Goal: Information Seeking & Learning: Learn about a topic

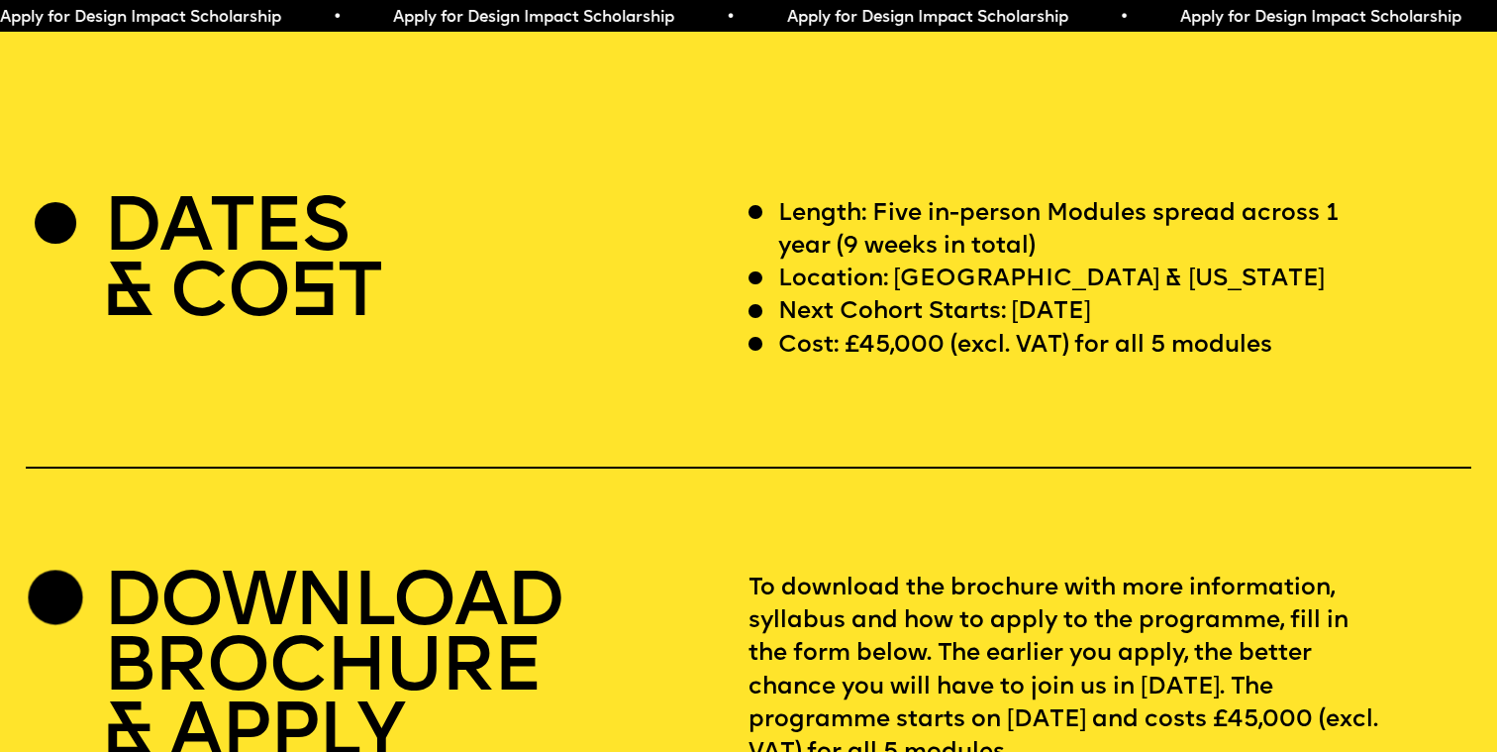
scroll to position [5914, 0]
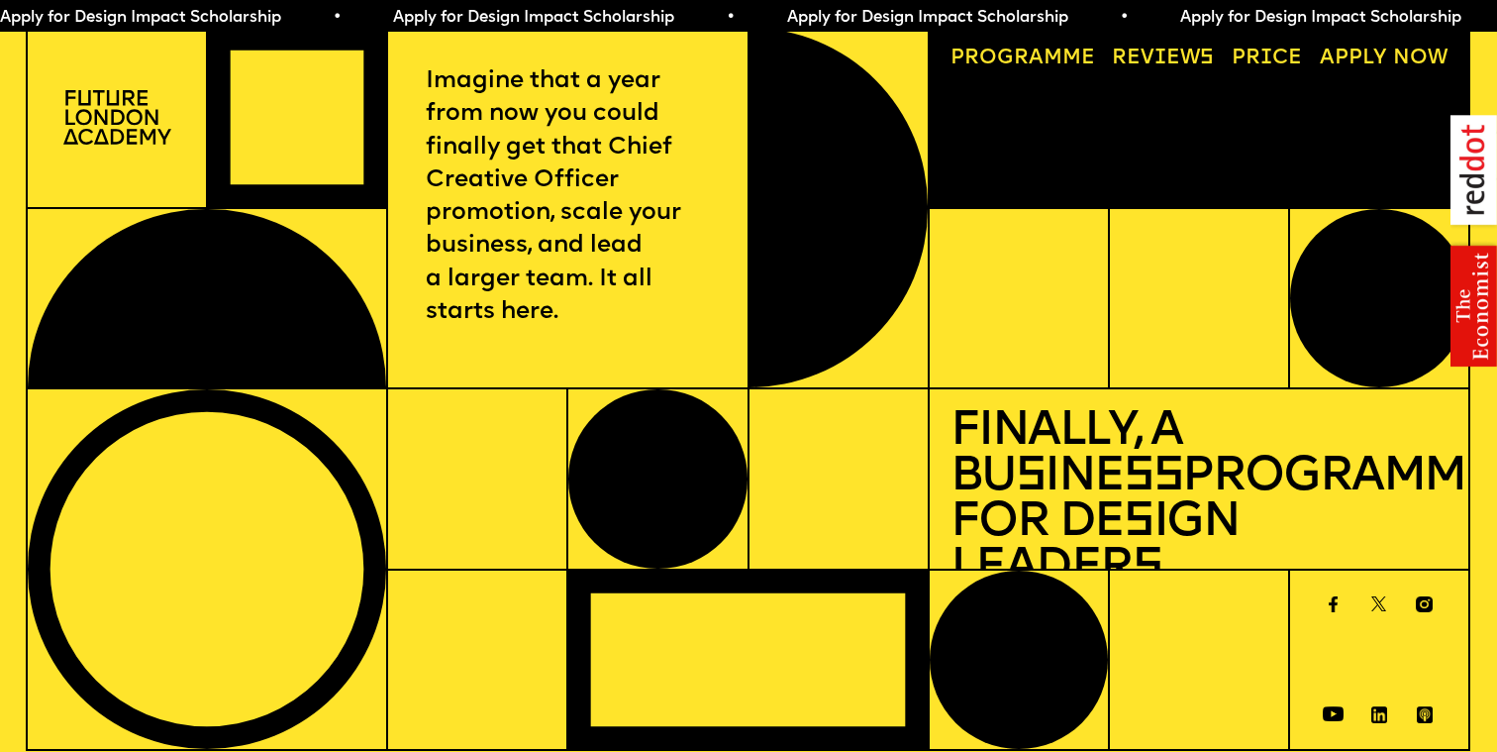
click at [127, 130] on img at bounding box center [117, 117] width 108 height 54
click at [1062, 47] on link "Progr a mme" at bounding box center [1022, 60] width 165 height 42
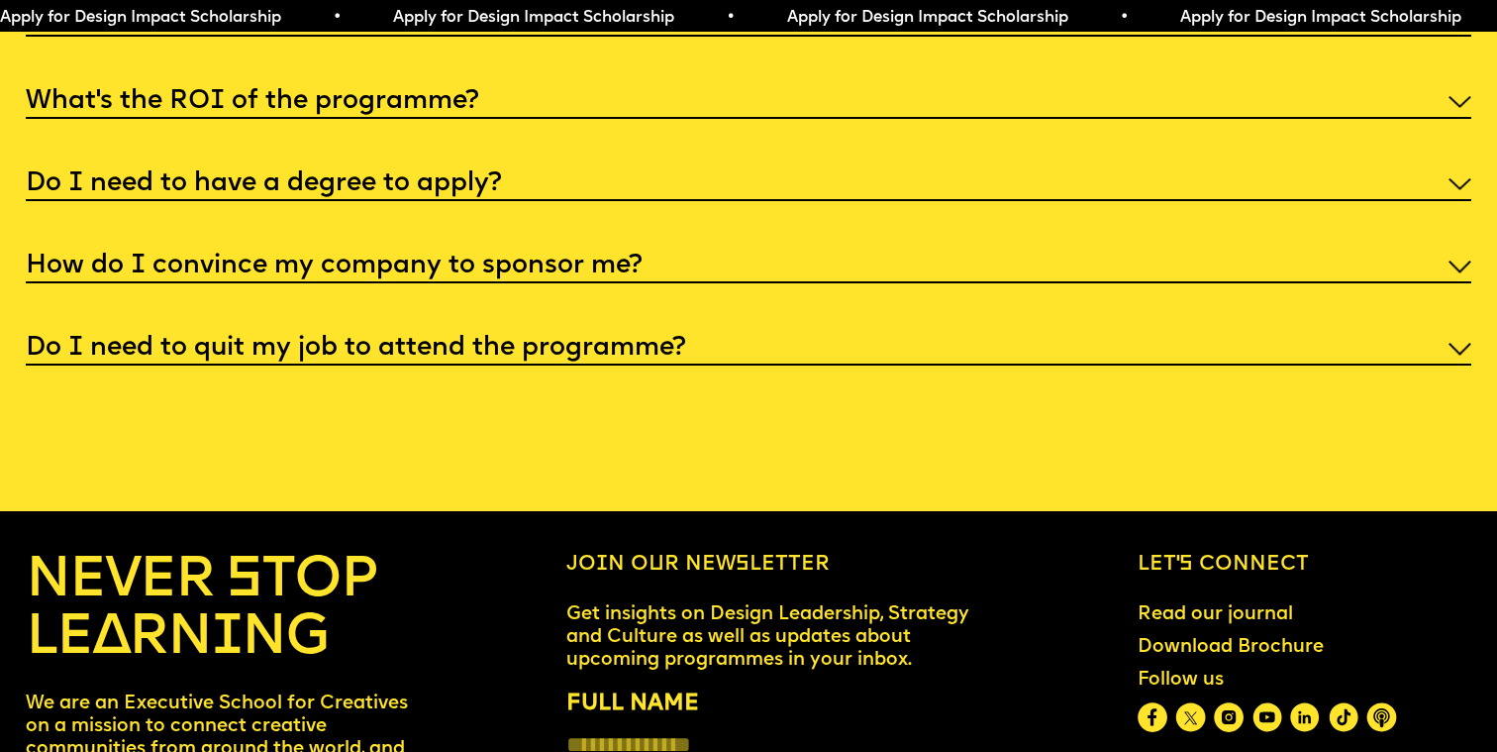
scroll to position [8023, 0]
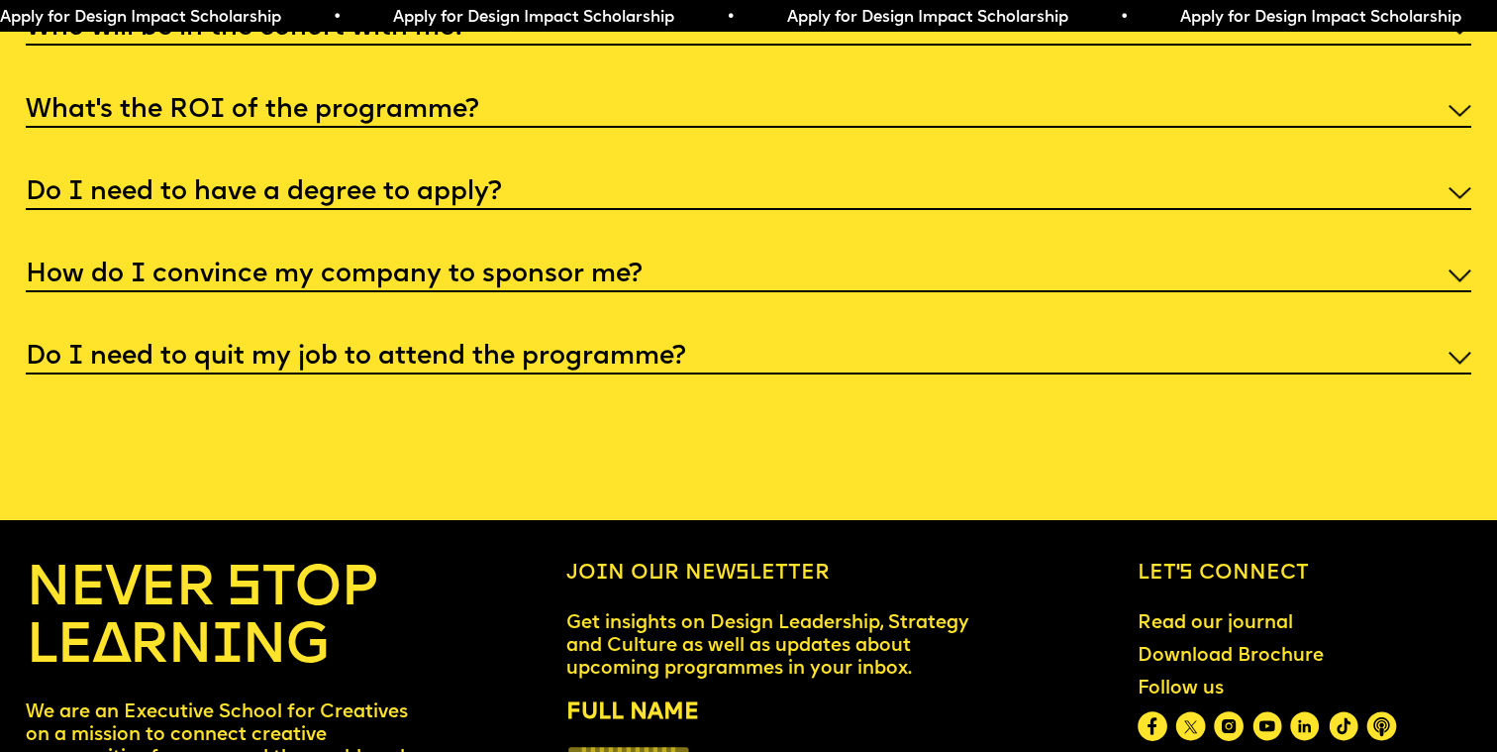
click at [969, 202] on div "I'm not a traditional designer, is this programme right for me? Though the prog…" at bounding box center [749, 150] width 1446 height 449
click at [969, 316] on div "I'm not a traditional designer, is this programme right for me? Though the prog…" at bounding box center [749, 150] width 1446 height 449
click at [974, 348] on div "Do I need to quit my job to attend the programme?" at bounding box center [749, 357] width 1446 height 38
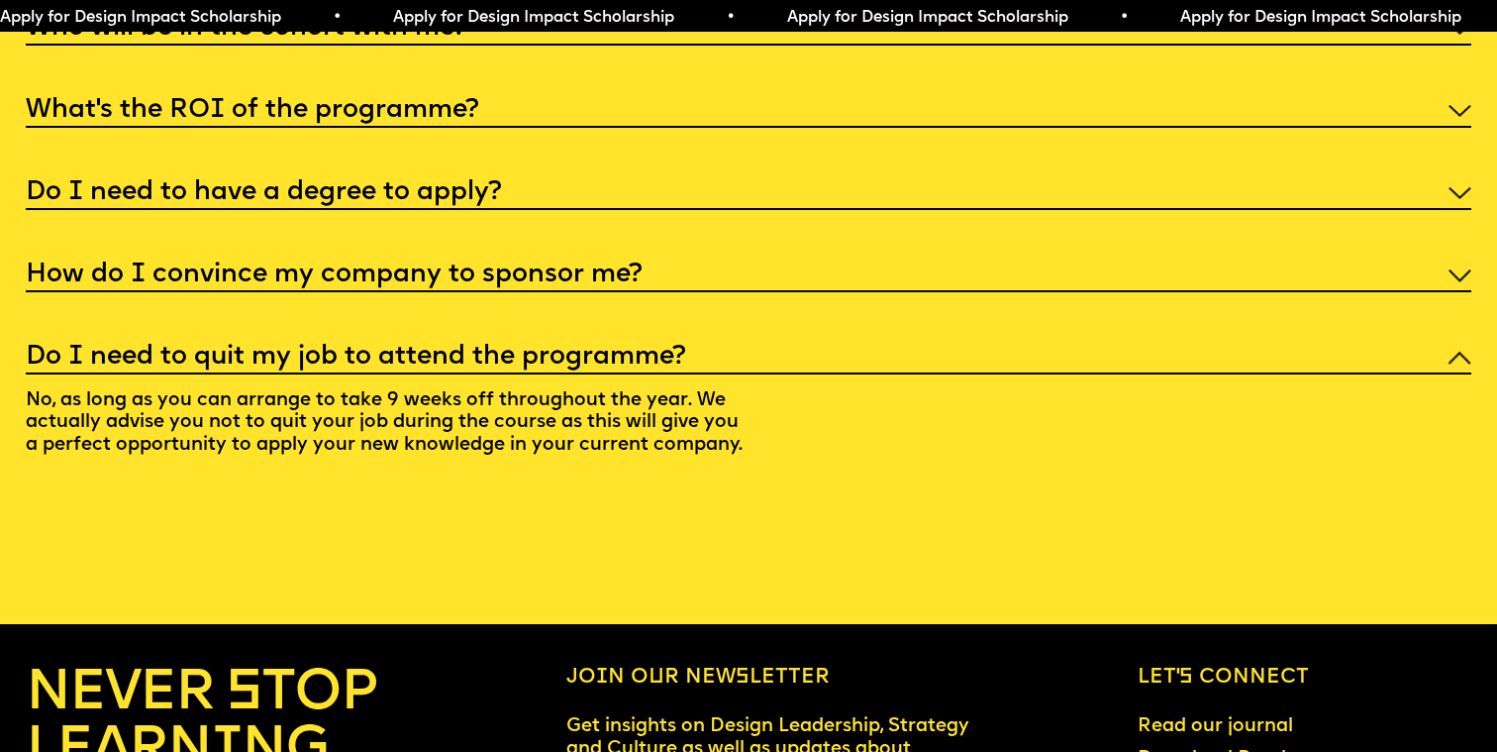
click at [979, 255] on div "How do I convince my company to sponsor me?" at bounding box center [749, 274] width 1446 height 38
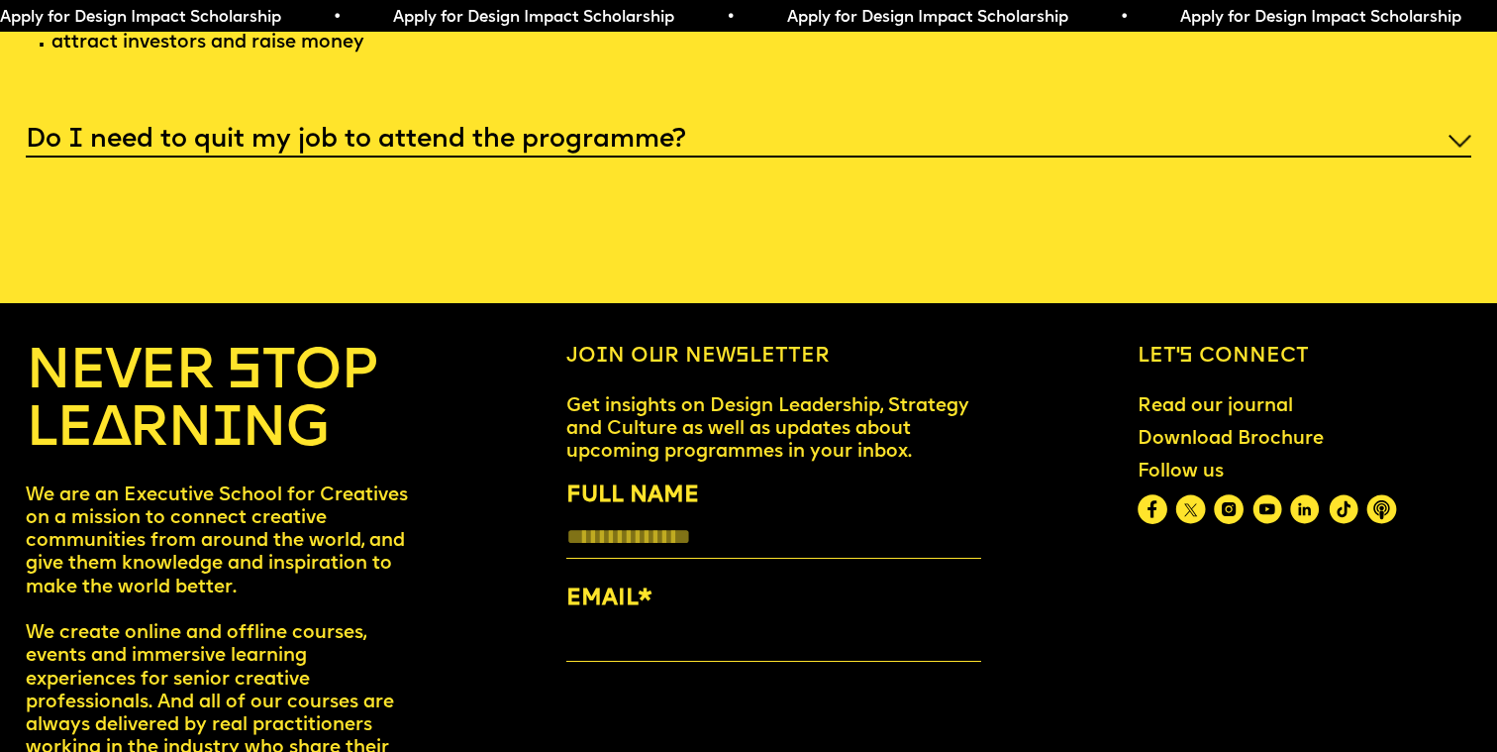
scroll to position [8727, 0]
